Goal: Transaction & Acquisition: Purchase product/service

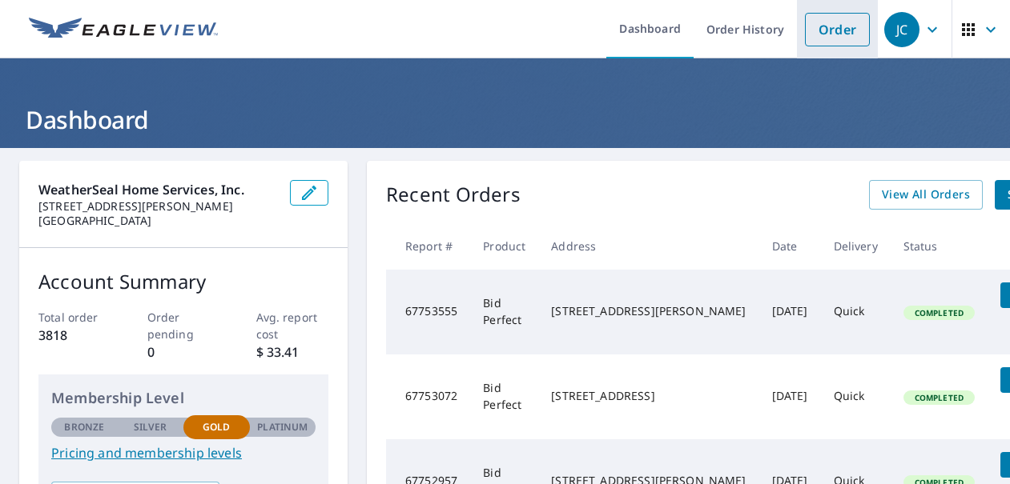
click at [834, 27] on link "Order" at bounding box center [837, 30] width 65 height 34
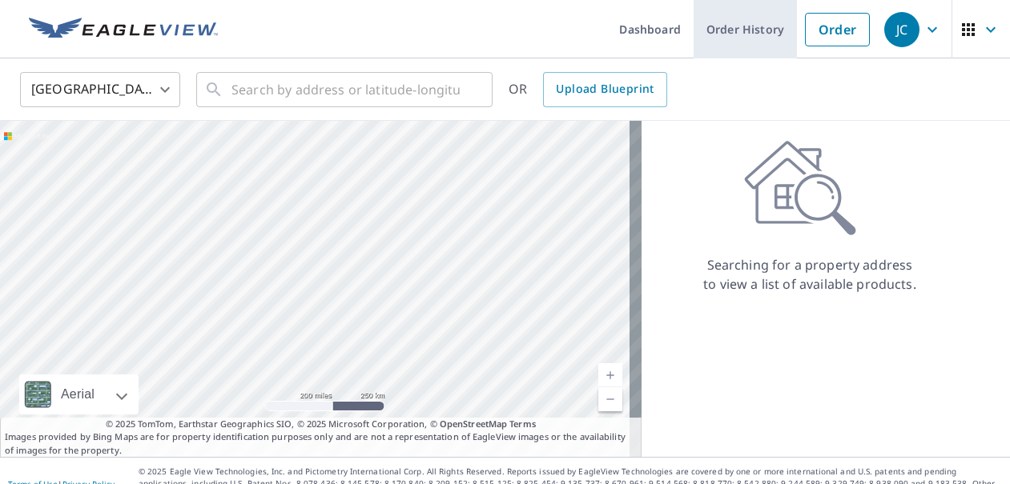
click at [729, 26] on link "Order History" at bounding box center [744, 29] width 103 height 58
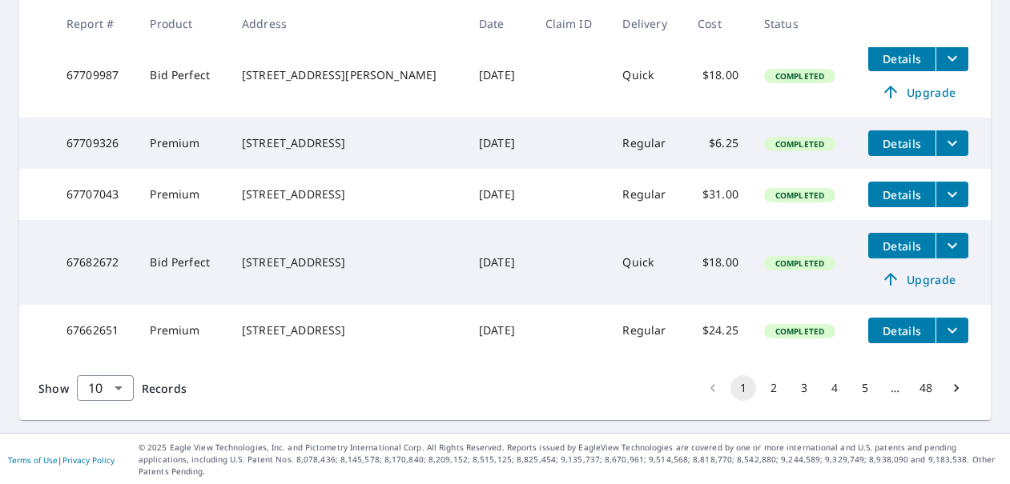
scroll to position [755, 0]
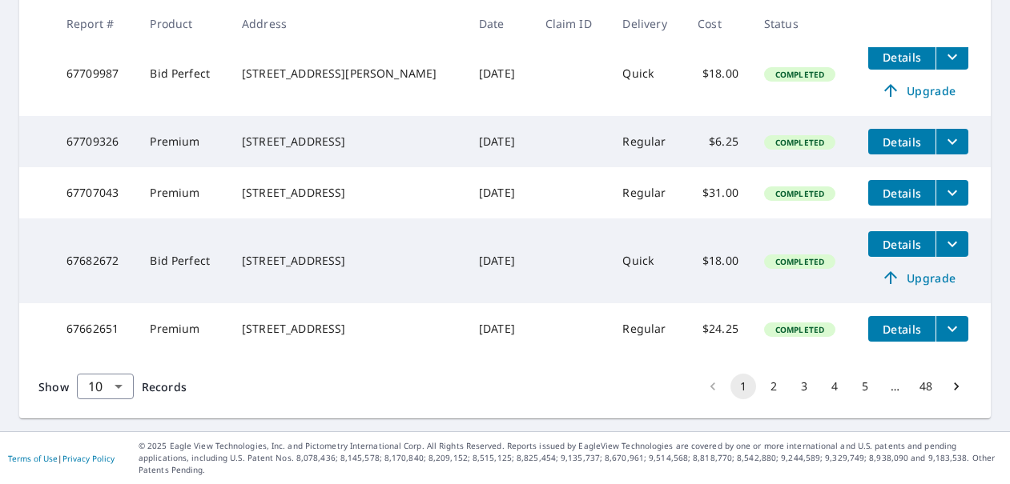
click at [772, 396] on button "2" at bounding box center [774, 387] width 26 height 26
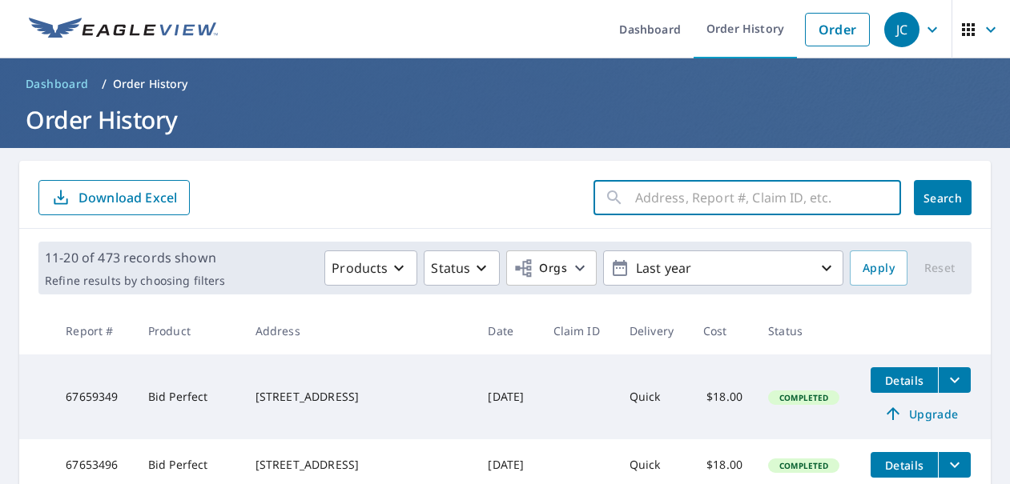
paste input "[STREET_ADDRESS]"
type input "[STREET_ADDRESS]"
click at [926, 196] on span "Search" at bounding box center [942, 198] width 32 height 15
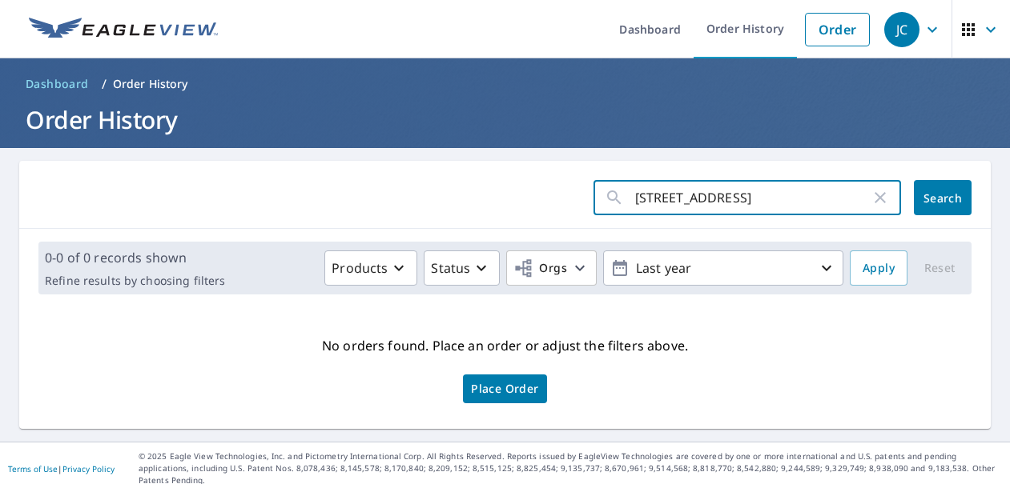
drag, startPoint x: 762, startPoint y: 195, endPoint x: 681, endPoint y: 193, distance: 81.7
click at [681, 193] on input "[STREET_ADDRESS]" at bounding box center [752, 197] width 235 height 45
type input "450 EAST"
click button "Search" at bounding box center [942, 197] width 58 height 35
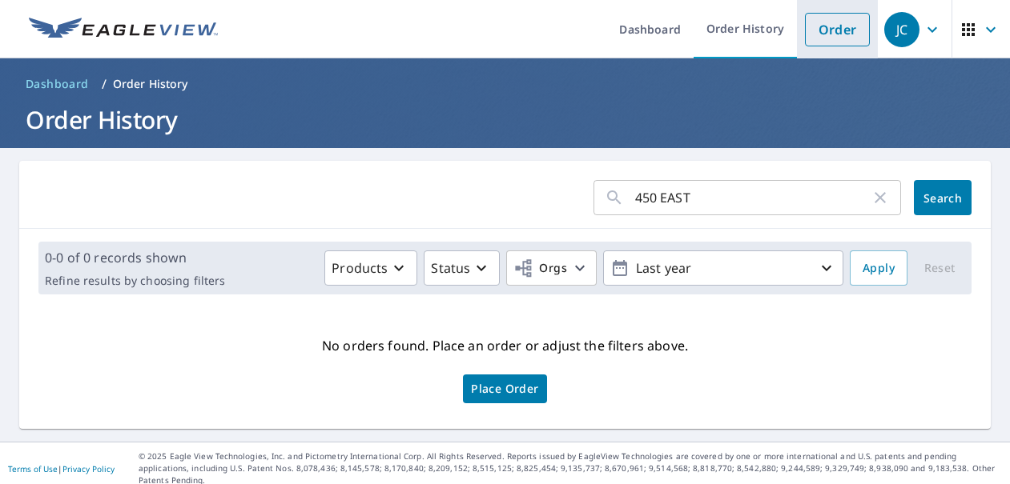
click at [824, 36] on link "Order" at bounding box center [837, 30] width 65 height 34
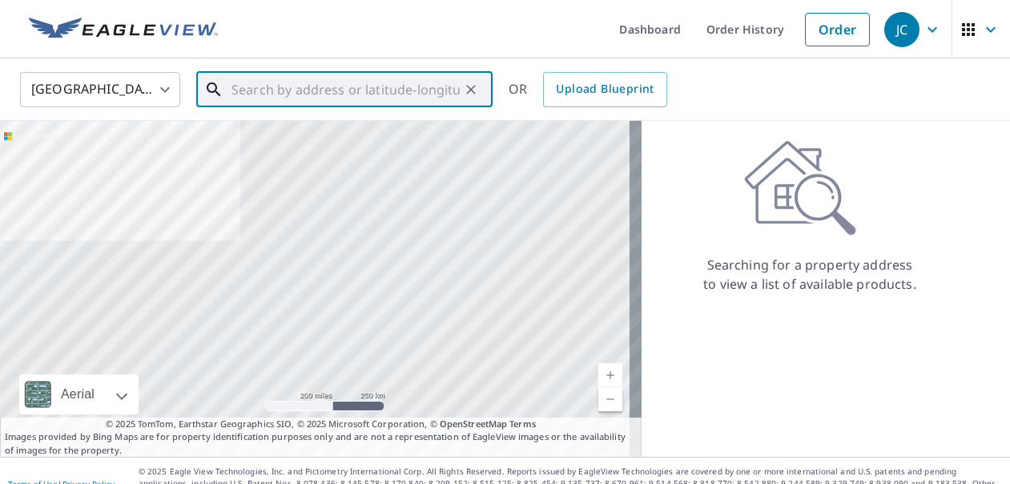
paste input "[STREET_ADDRESS]"
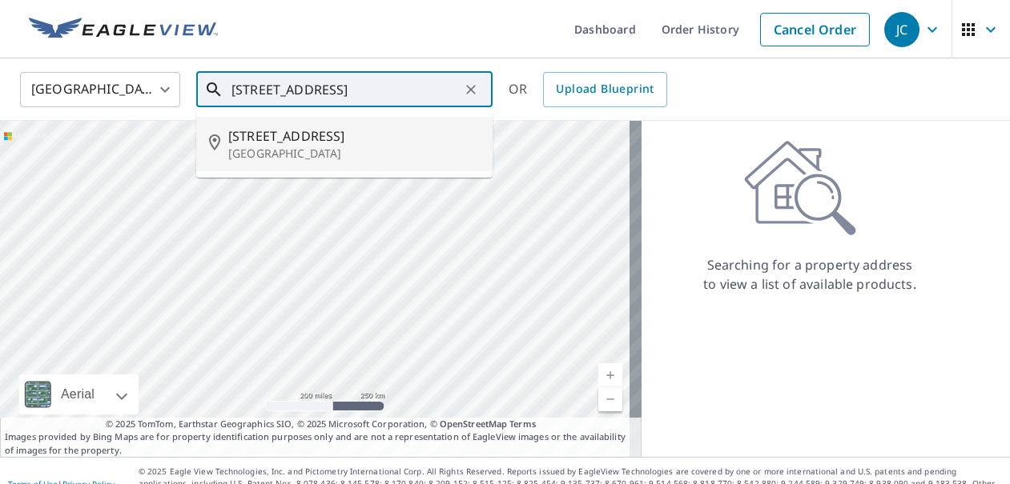
click at [263, 150] on p "[GEOGRAPHIC_DATA]" at bounding box center [353, 154] width 251 height 16
type input "[STREET_ADDRESS]"
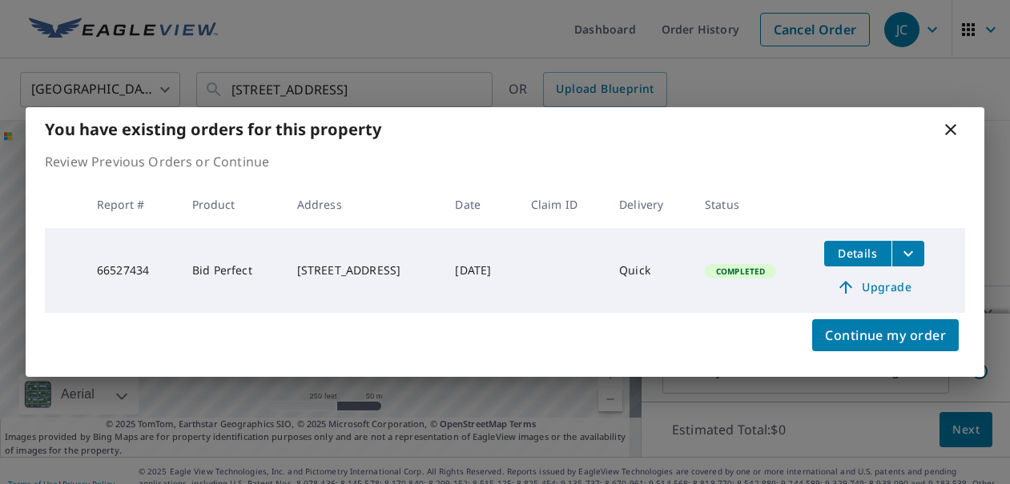
click at [407, 83] on div "You have existing orders for this property Review Previous Orders or Continue R…" at bounding box center [505, 242] width 1010 height 484
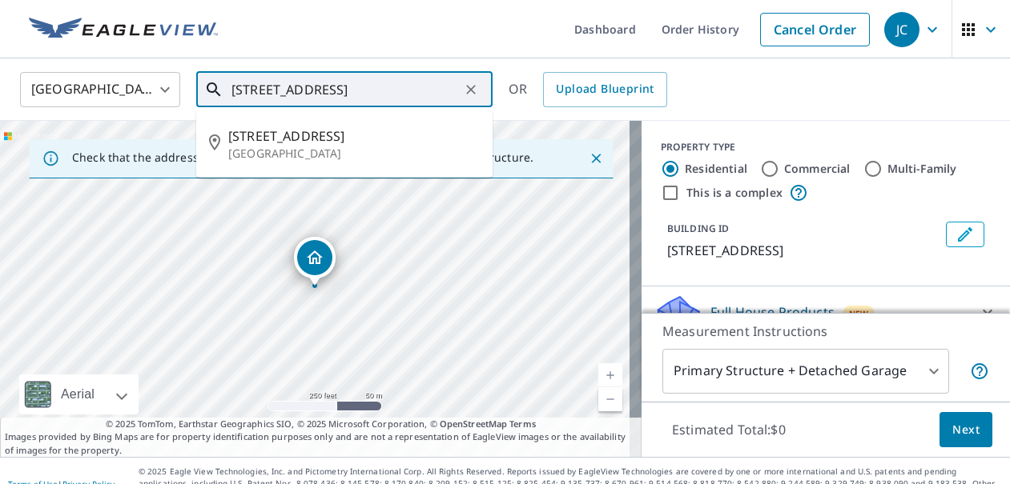
click at [436, 89] on input "[STREET_ADDRESS]" at bounding box center [345, 89] width 228 height 45
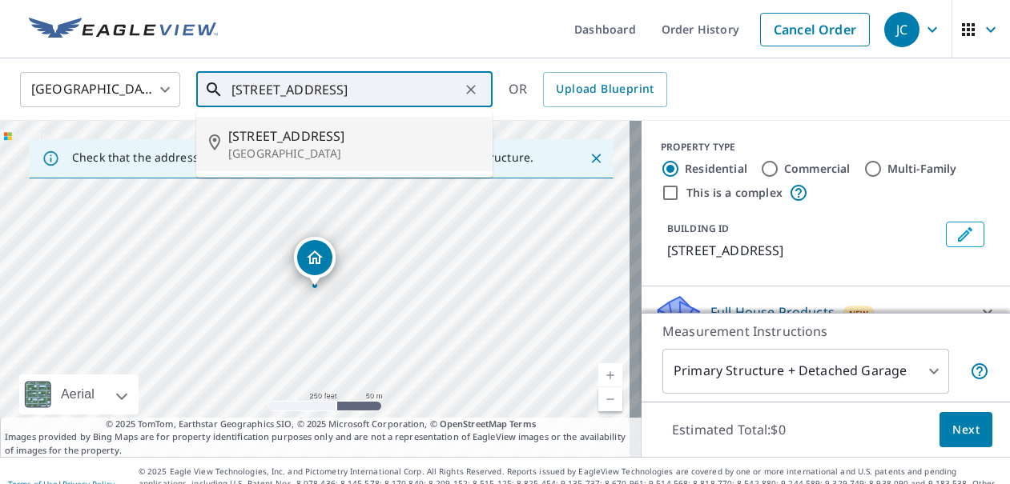
click at [319, 132] on span "[STREET_ADDRESS]" at bounding box center [353, 135] width 251 height 19
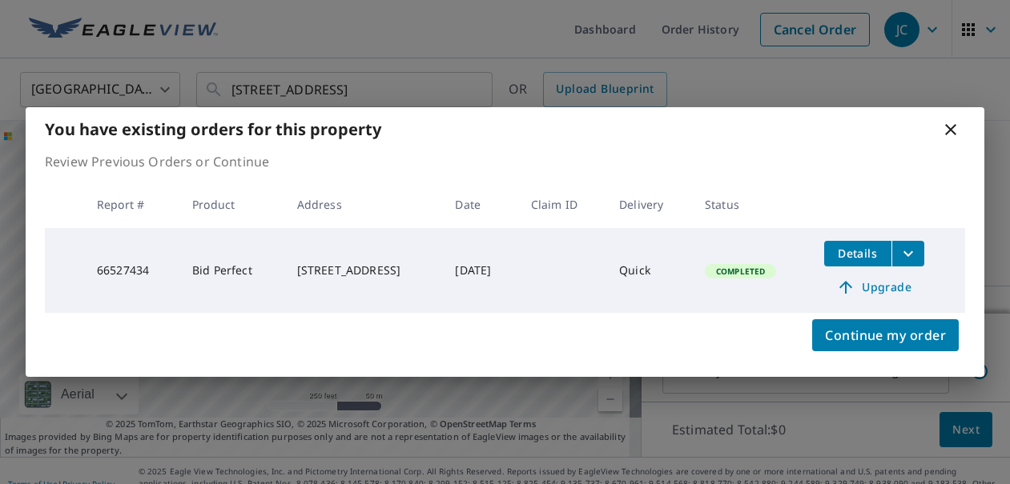
click at [894, 286] on span "Upgrade" at bounding box center [873, 287] width 81 height 19
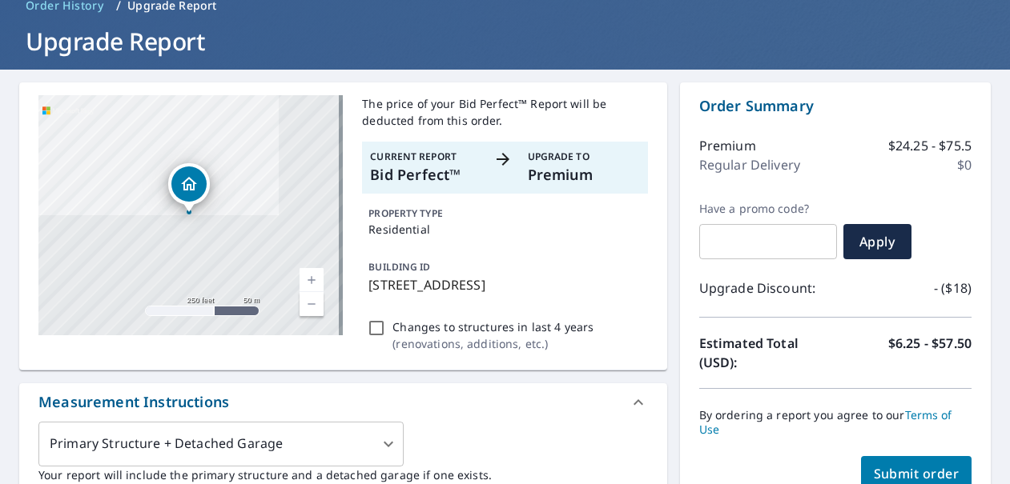
scroll to position [400, 0]
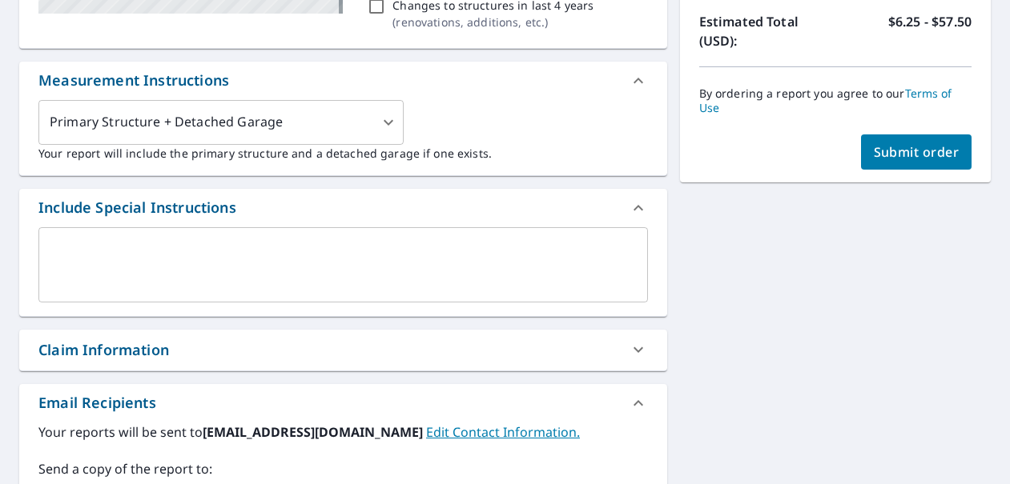
click at [885, 152] on span "Submit order" at bounding box center [916, 152] width 86 height 18
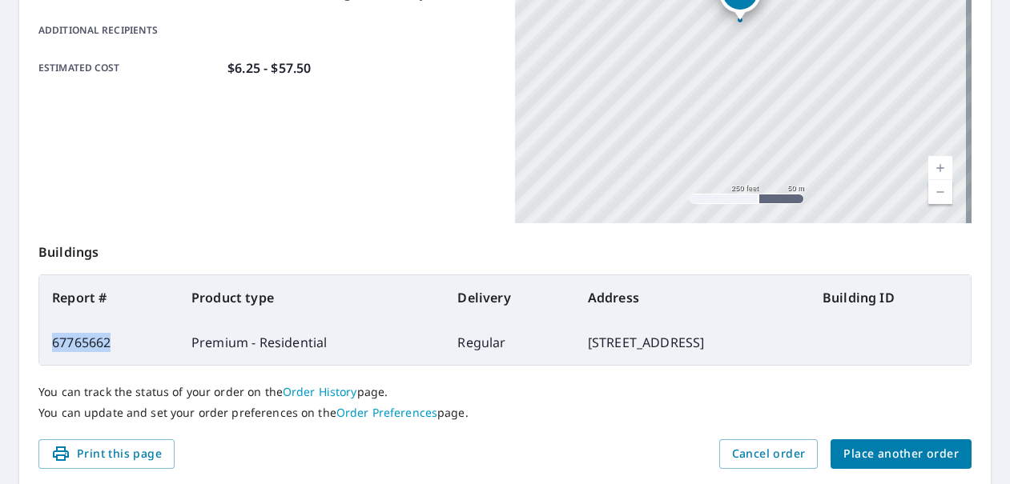
drag, startPoint x: 112, startPoint y: 343, endPoint x: 45, endPoint y: 341, distance: 67.3
click at [45, 341] on td "67765662" at bounding box center [108, 342] width 139 height 45
copy td "67765662"
drag, startPoint x: 722, startPoint y: 346, endPoint x: 513, endPoint y: 351, distance: 209.0
click at [575, 351] on td "[STREET_ADDRESS]" at bounding box center [692, 342] width 235 height 45
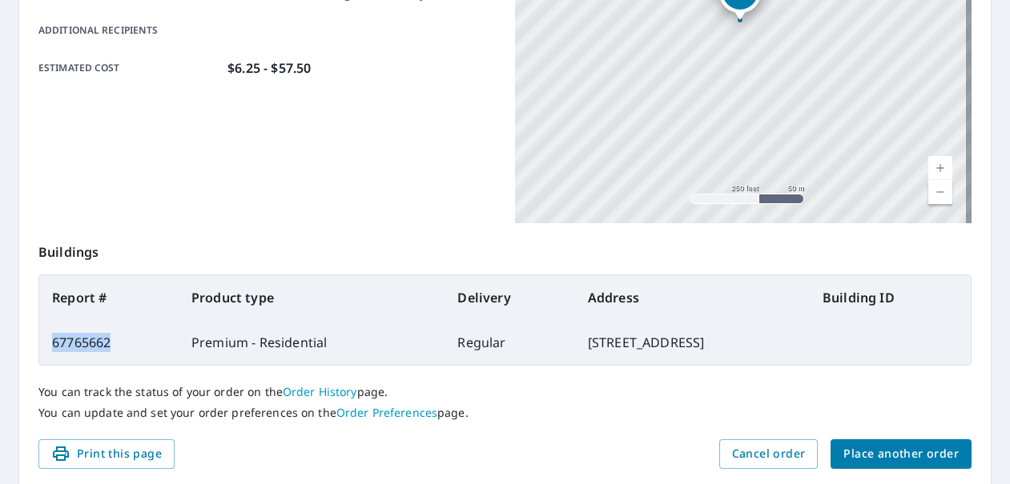
copy td "[STREET_ADDRESS]"
